Goal: Navigation & Orientation: Understand site structure

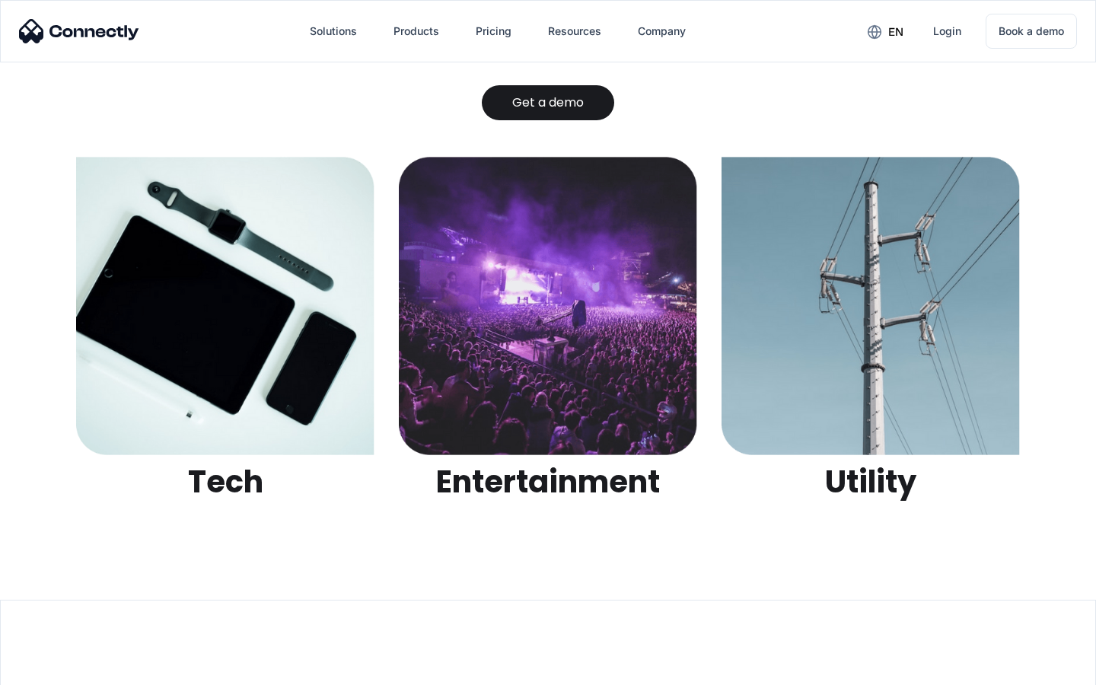
scroll to position [4802, 0]
